Goal: Information Seeking & Learning: Check status

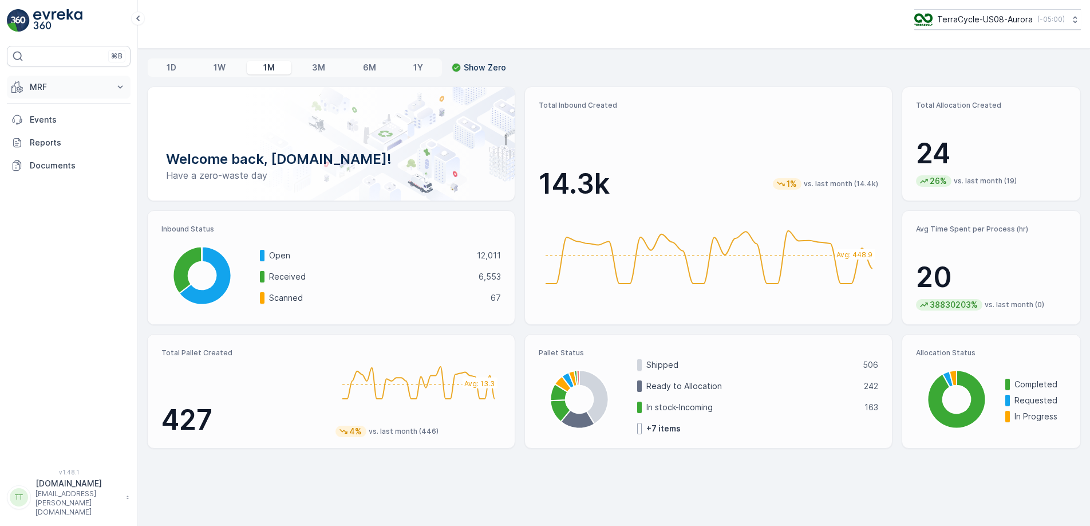
click at [62, 93] on button "MRF" at bounding box center [69, 87] width 124 height 23
click at [56, 121] on p "Inbound" at bounding box center [44, 122] width 31 height 11
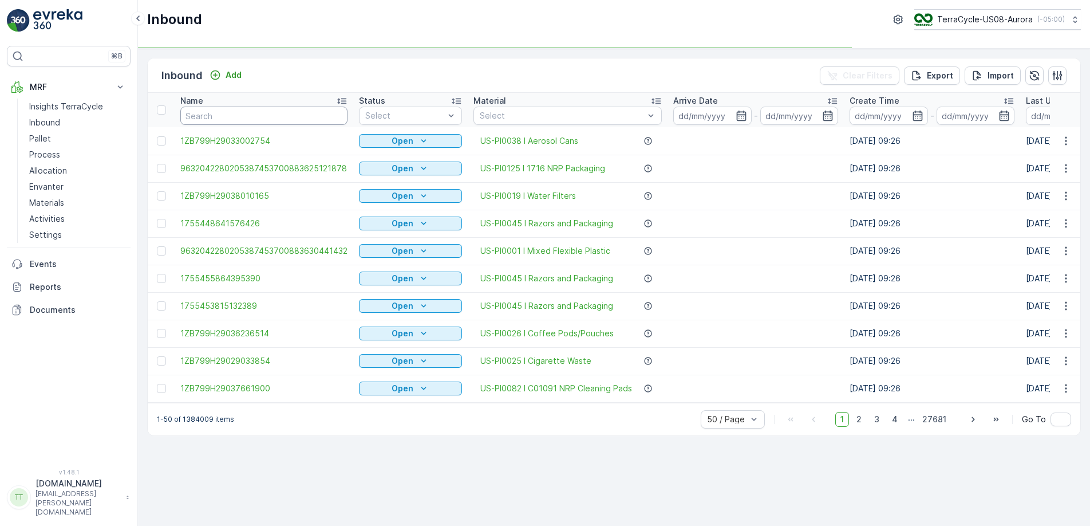
click at [259, 113] on input "text" at bounding box center [263, 116] width 167 height 18
paste input "1ZB799H29024164605"
type input "1ZB799H29024164605"
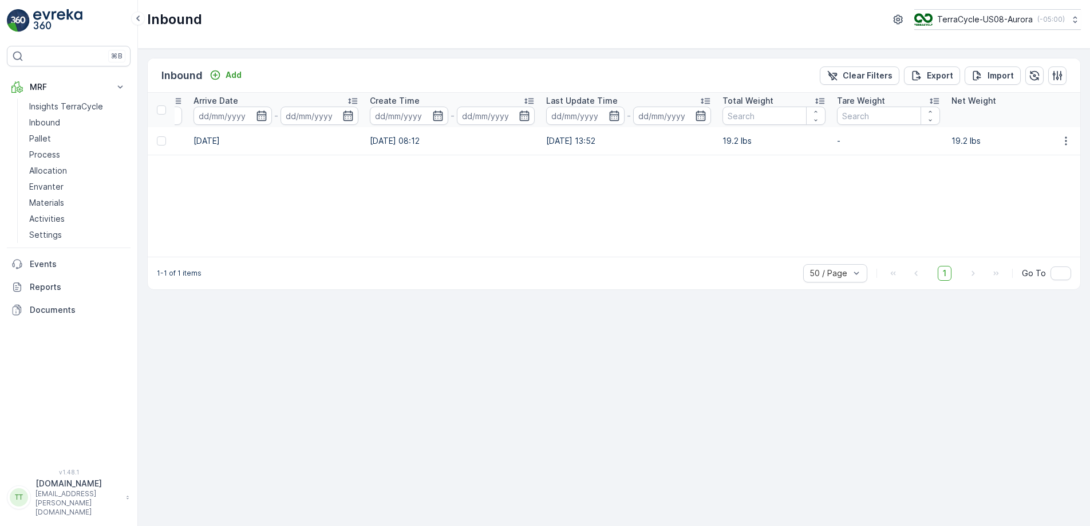
scroll to position [0, 454]
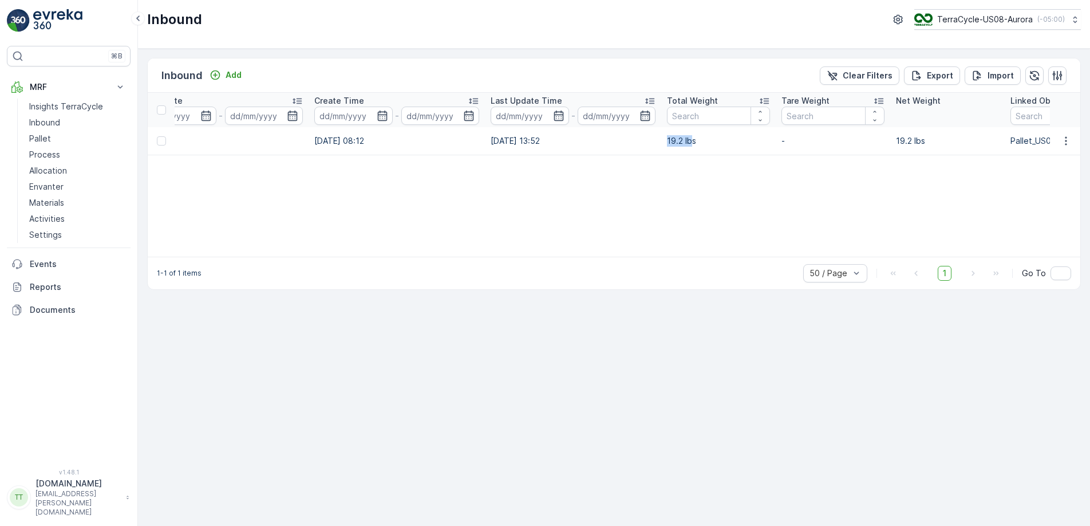
drag, startPoint x: 692, startPoint y: 142, endPoint x: 666, endPoint y: 143, distance: 26.4
click at [665, 143] on td "19.2 lbs" at bounding box center [718, 140] width 115 height 27
click at [666, 143] on td "19.2 lbs" at bounding box center [718, 140] width 115 height 27
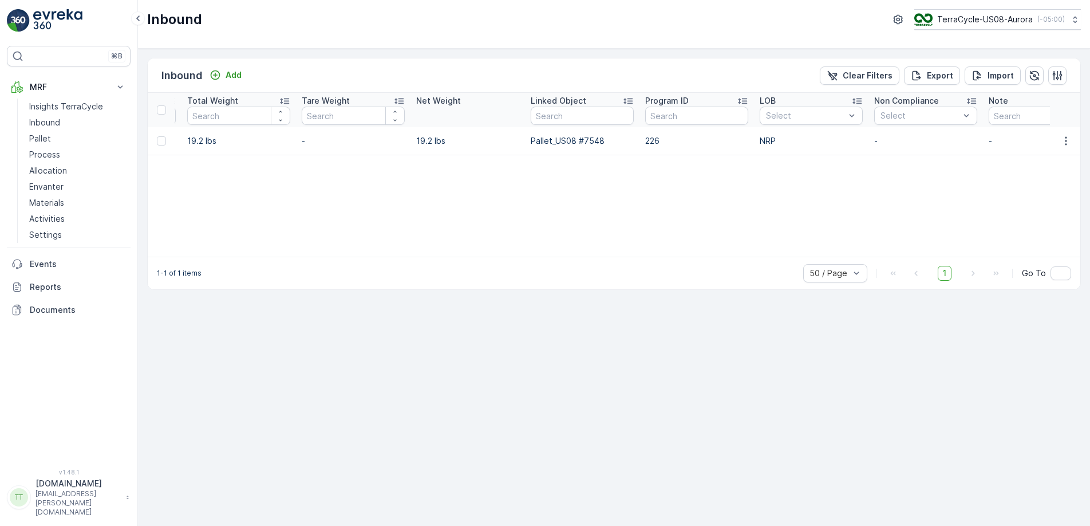
scroll to position [0, 982]
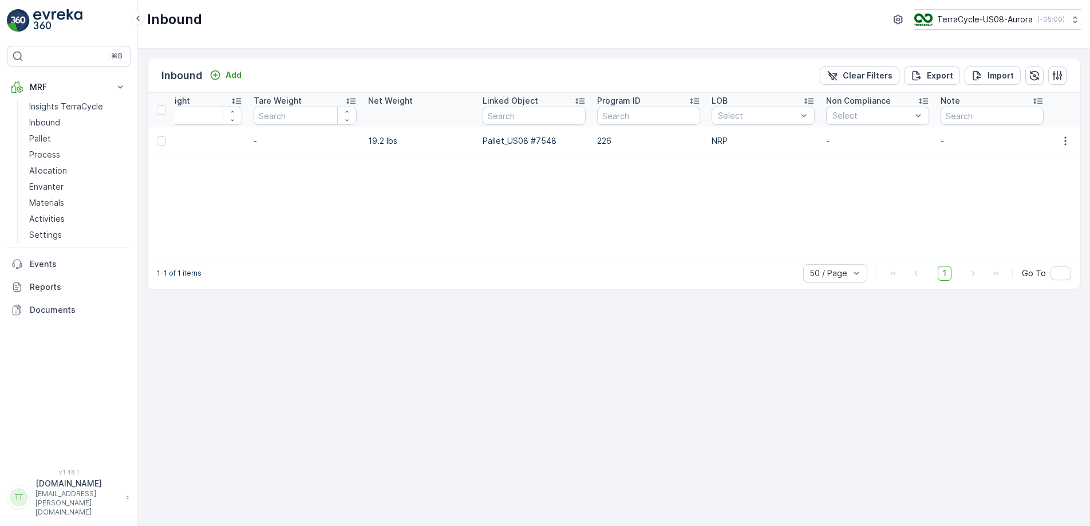
drag, startPoint x: 733, startPoint y: 257, endPoint x: 647, endPoint y: 257, distance: 85.9
click at [647, 257] on div "1-1 of 1 items 50 / Page 1 Go To" at bounding box center [614, 273] width 933 height 33
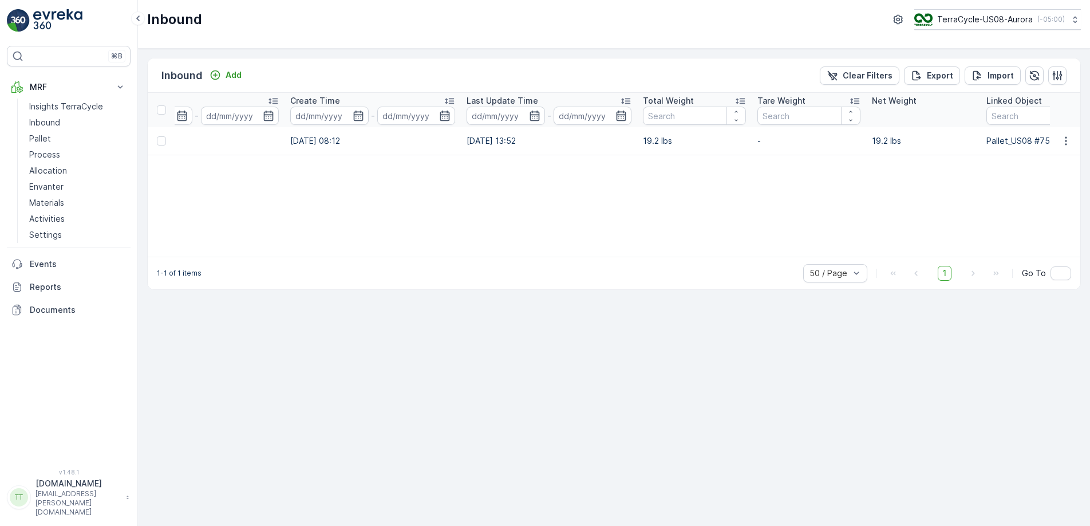
scroll to position [0, 0]
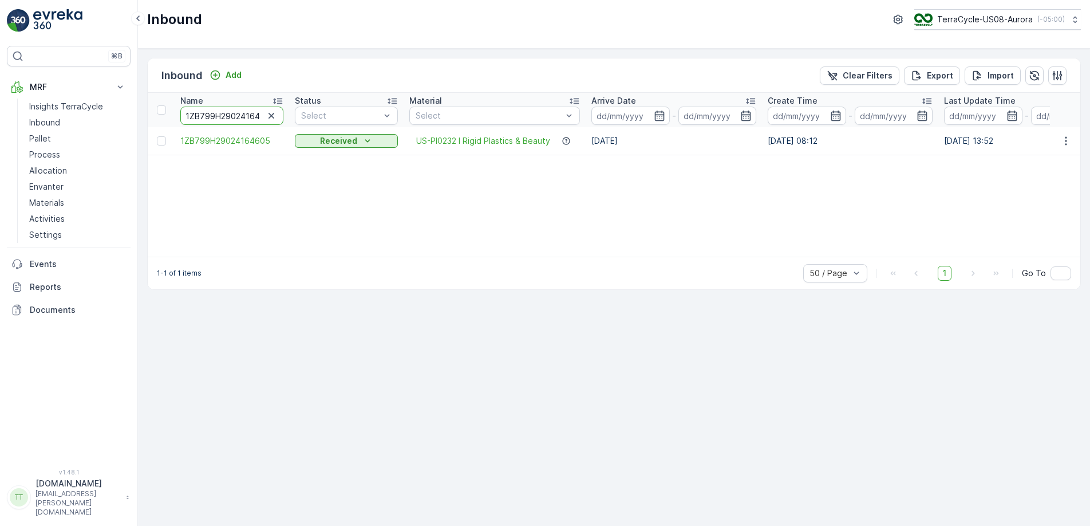
click at [248, 116] on input "1ZB799H29024164605" at bounding box center [231, 116] width 103 height 18
paste input "39203544"
type input "1ZB799H29039203544"
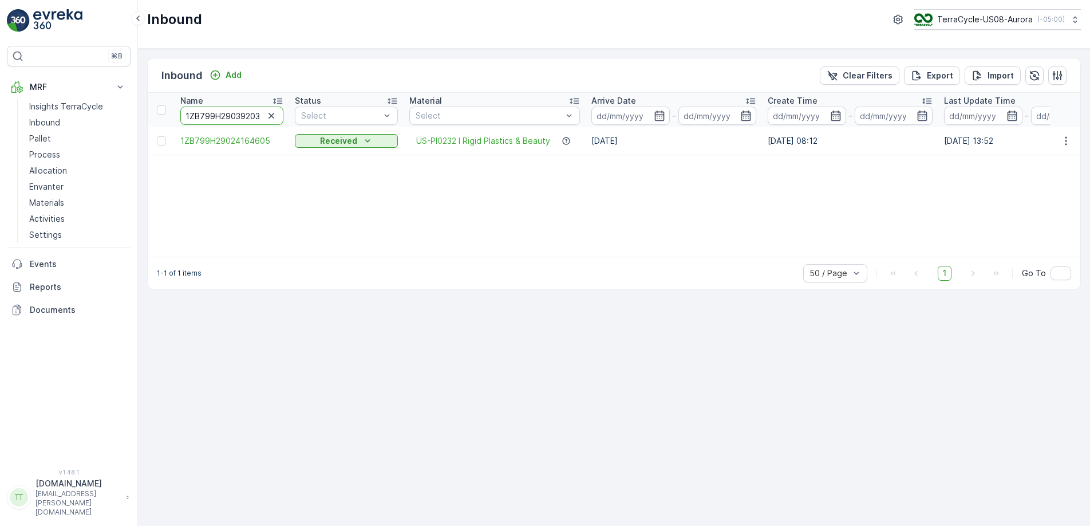
scroll to position [0, 15]
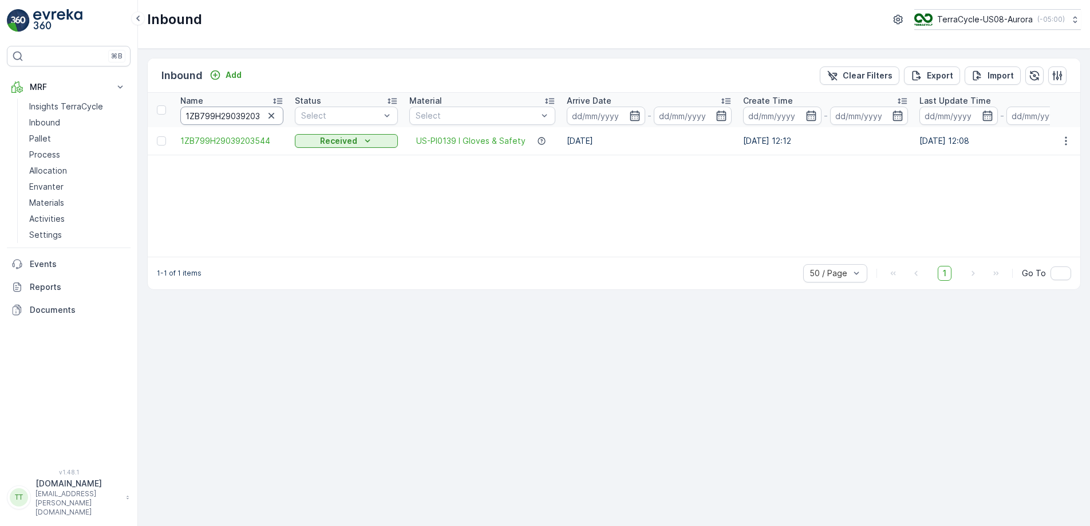
click at [238, 111] on input "1ZB799H29039203544" at bounding box center [231, 116] width 103 height 18
paste input "24164605"
type input "1ZB799H29024164605"
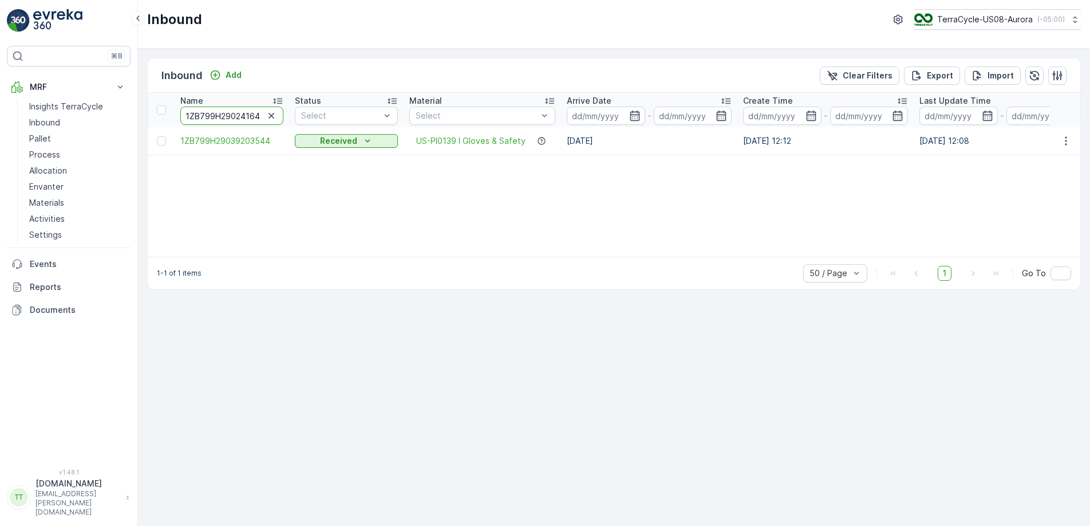
scroll to position [0, 14]
